Goal: Find specific page/section: Find specific page/section

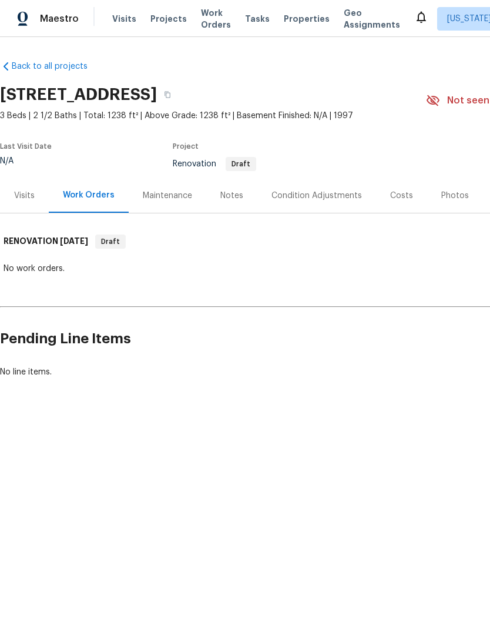
click at [25, 193] on div "Visits" at bounding box center [24, 196] width 21 height 12
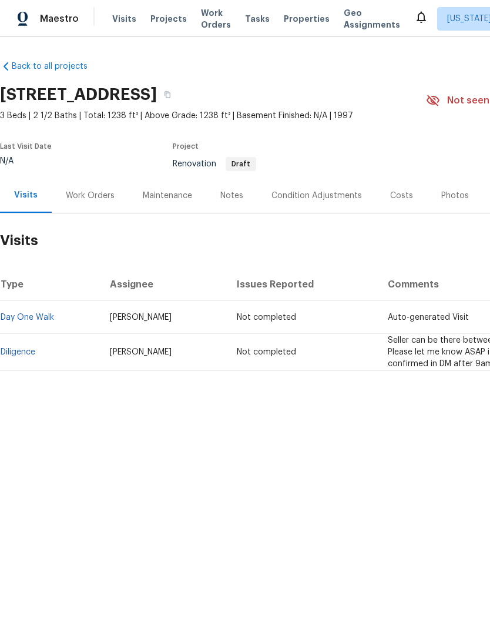
click at [392, 451] on html "Maestro Visits Projects Work Orders Tasks Properties Geo Assignments Alaska Oth…" at bounding box center [245, 225] width 490 height 451
click at [353, 449] on div "Back to all projects 2090 Ridgewood Cir, Ingleside, TX 78362 3 Beds | 2 1/2 Bat…" at bounding box center [245, 244] width 490 height 414
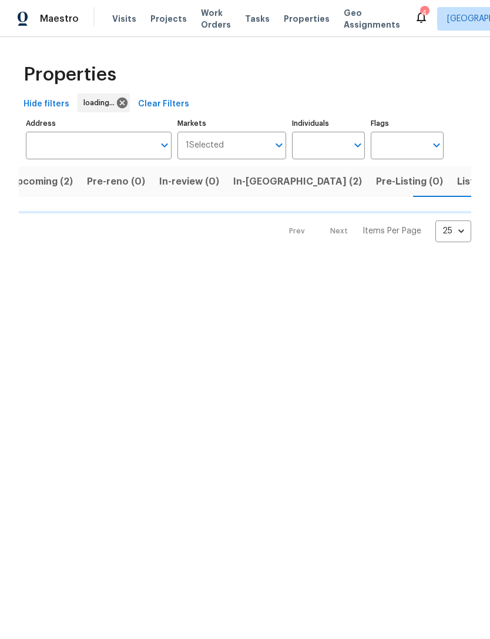
scroll to position [0, 16]
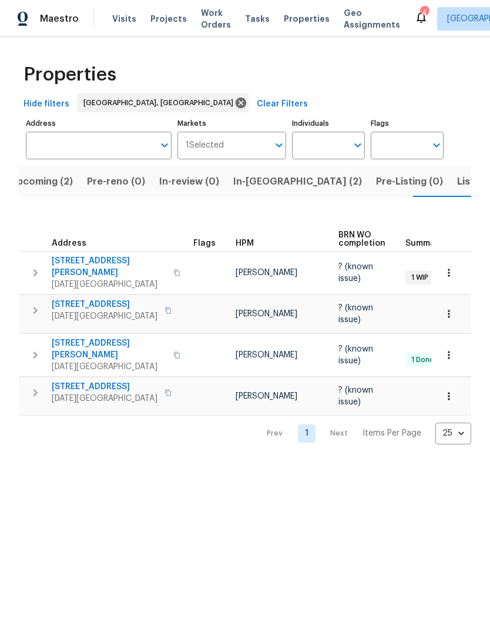
click at [183, 54] on div "Properties Hide filters [DATE][GEOGRAPHIC_DATA] Clear Filters Address Address M…" at bounding box center [245, 250] width 490 height 426
click at [39, 186] on span "Upcoming (2)" at bounding box center [41, 181] width 63 height 16
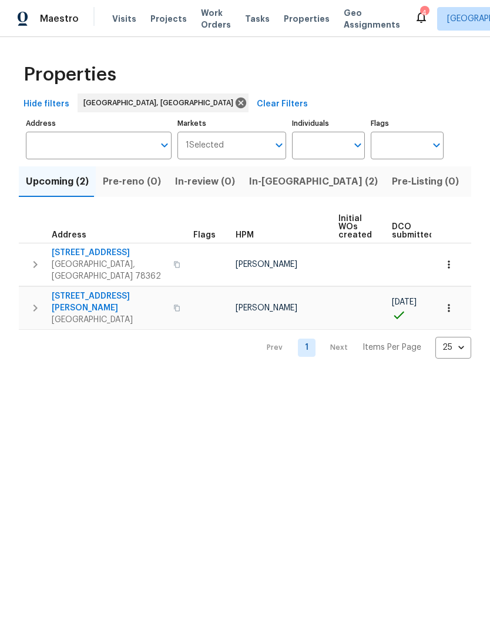
click at [455, 254] on button "button" at bounding box center [449, 264] width 26 height 26
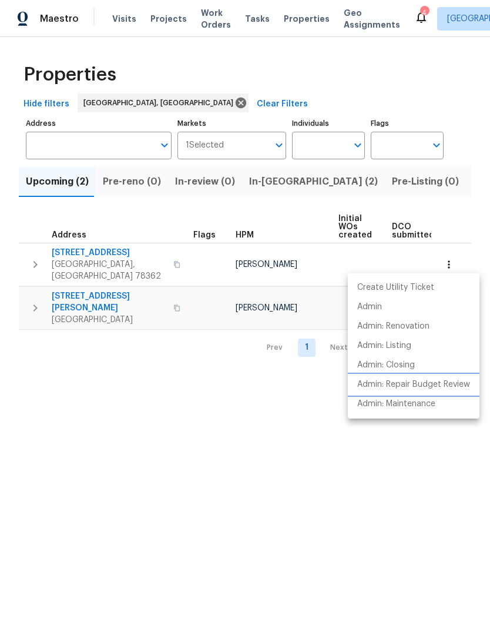
click at [457, 389] on p "Admin: Repair Budget Review" at bounding box center [413, 384] width 113 height 12
